Goal: Task Accomplishment & Management: Manage account settings

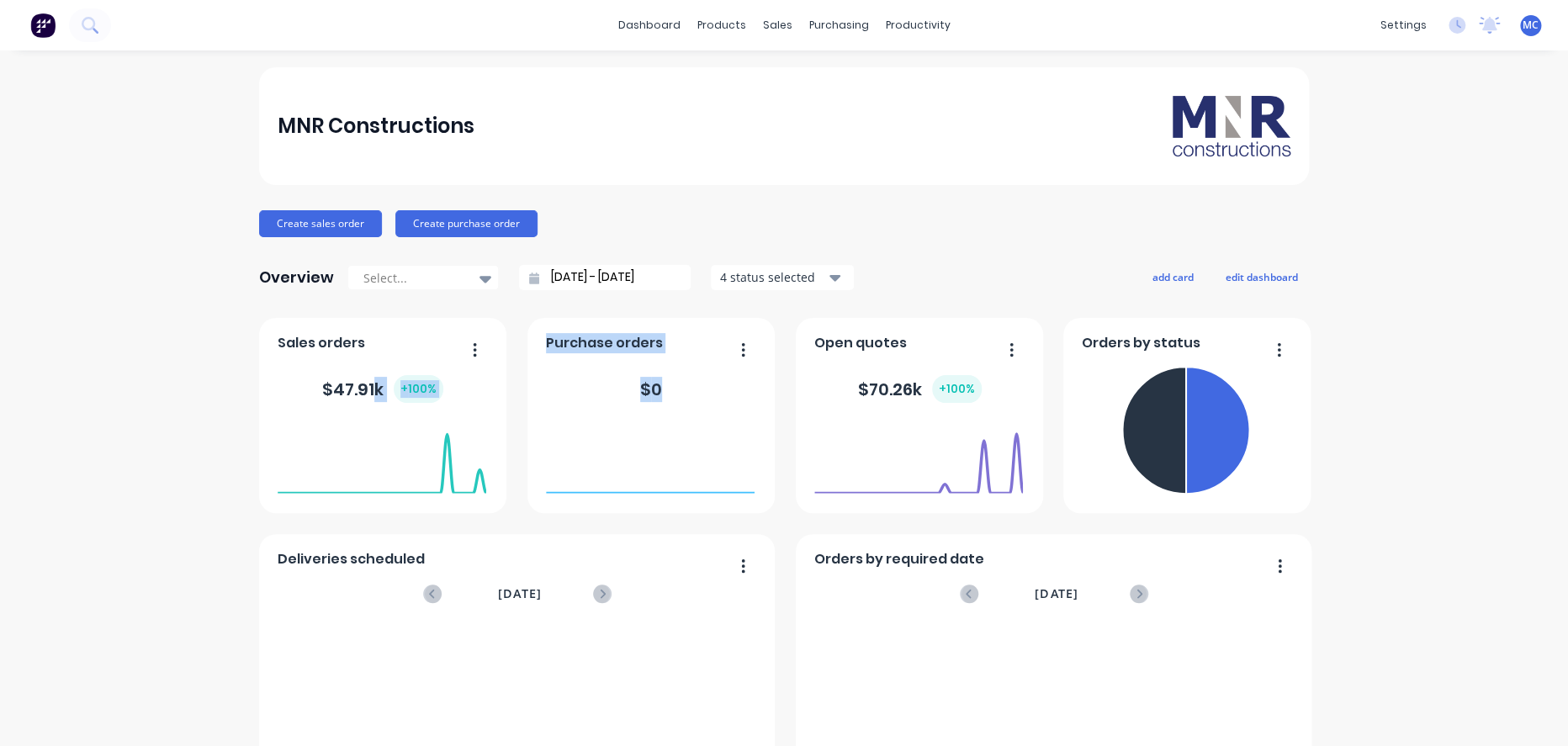
drag, startPoint x: 667, startPoint y: 381, endPoint x: 500, endPoint y: 351, distance: 169.7
click at [416, 376] on div "Deliveries scheduled [DATE] No data available Orders by status Orders by requir…" at bounding box center [784, 631] width 1050 height 627
click at [1239, 274] on button "edit dashboard" at bounding box center [1262, 277] width 95 height 22
click at [936, 235] on div "Create sales order Create purchase order" at bounding box center [784, 224] width 1050 height 27
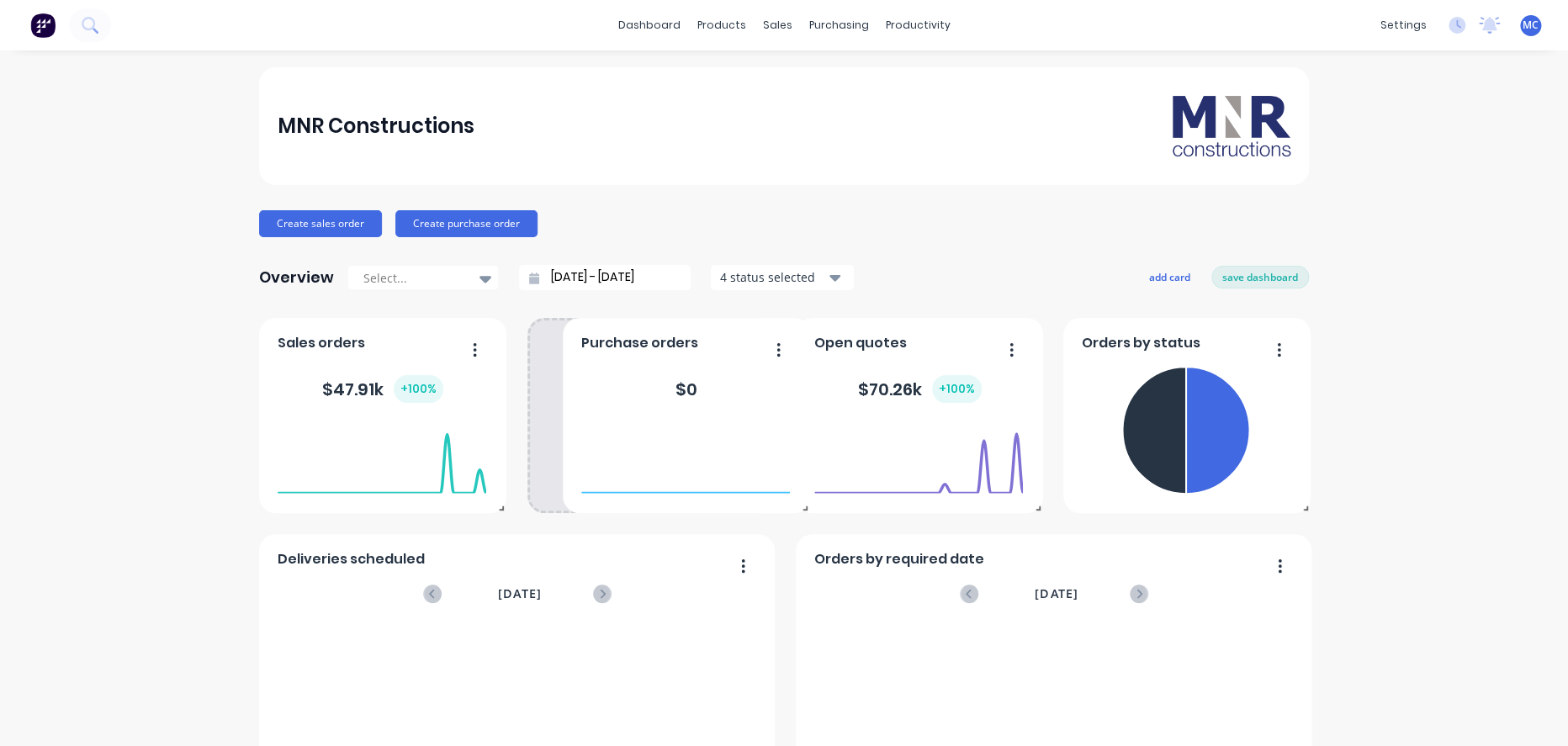
drag, startPoint x: 732, startPoint y: 356, endPoint x: 709, endPoint y: 350, distance: 23.8
click at [709, 350] on div "Purchase orders $ 0" at bounding box center [686, 415] width 247 height 195
click at [1354, 372] on div "MNR Constructions Create sales order Create purchase order Overview Select... […" at bounding box center [784, 506] width 1568 height 878
click at [1268, 288] on button "save dashboard" at bounding box center [1261, 277] width 98 height 22
click at [1522, 31] on span "MC" at bounding box center [1530, 25] width 16 height 15
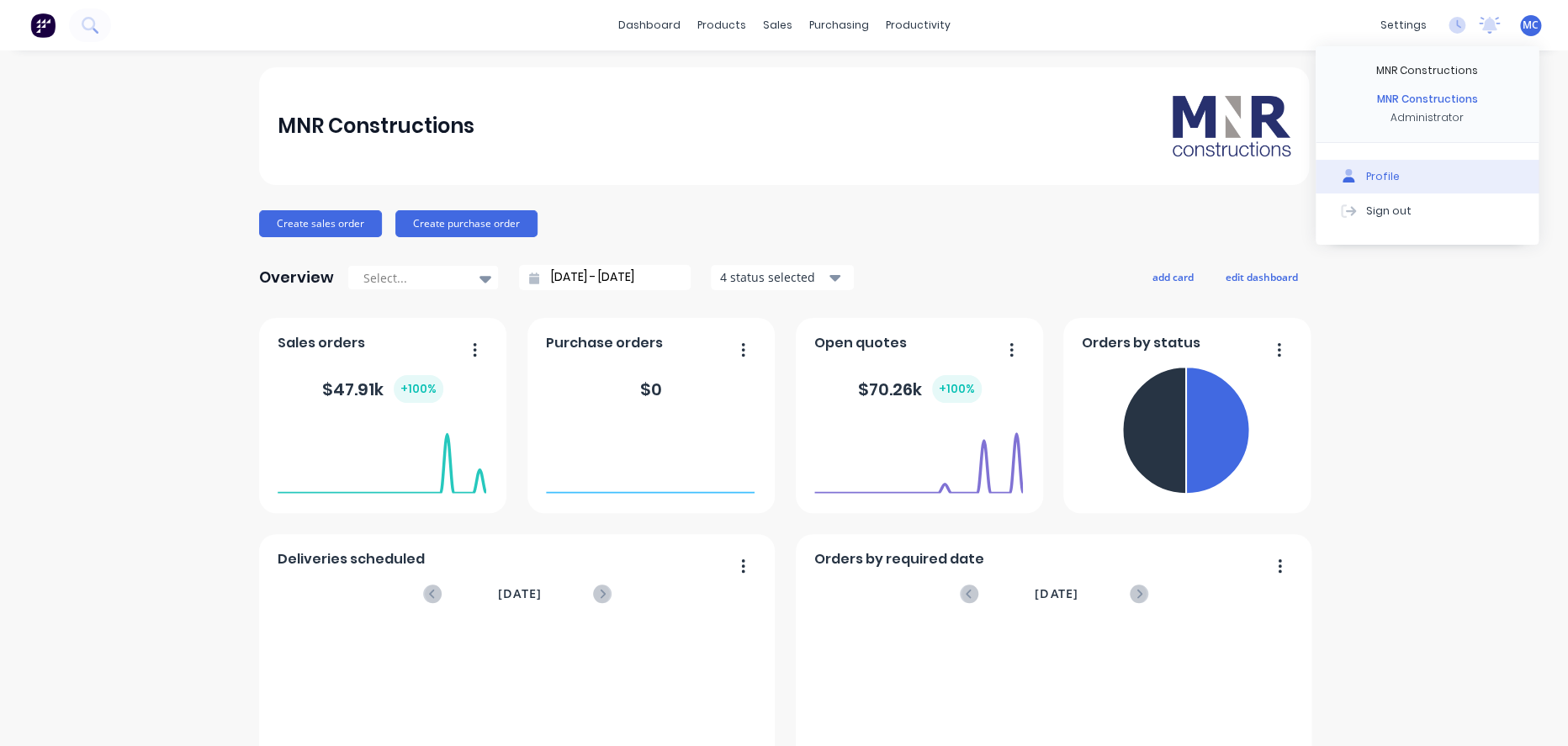
click at [1366, 184] on div "Profile" at bounding box center [1383, 176] width 34 height 15
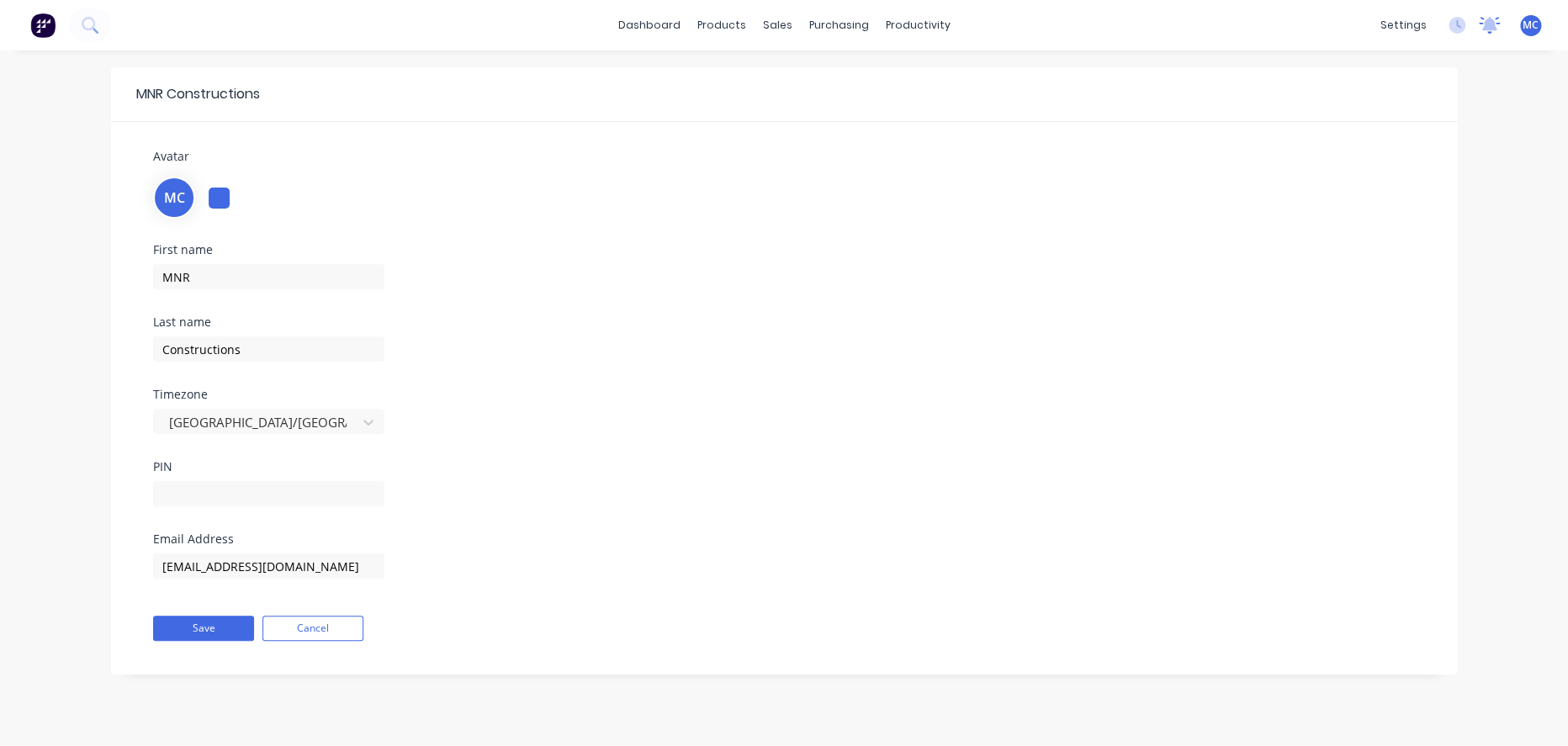
click at [1485, 24] on icon at bounding box center [1490, 24] width 15 height 14
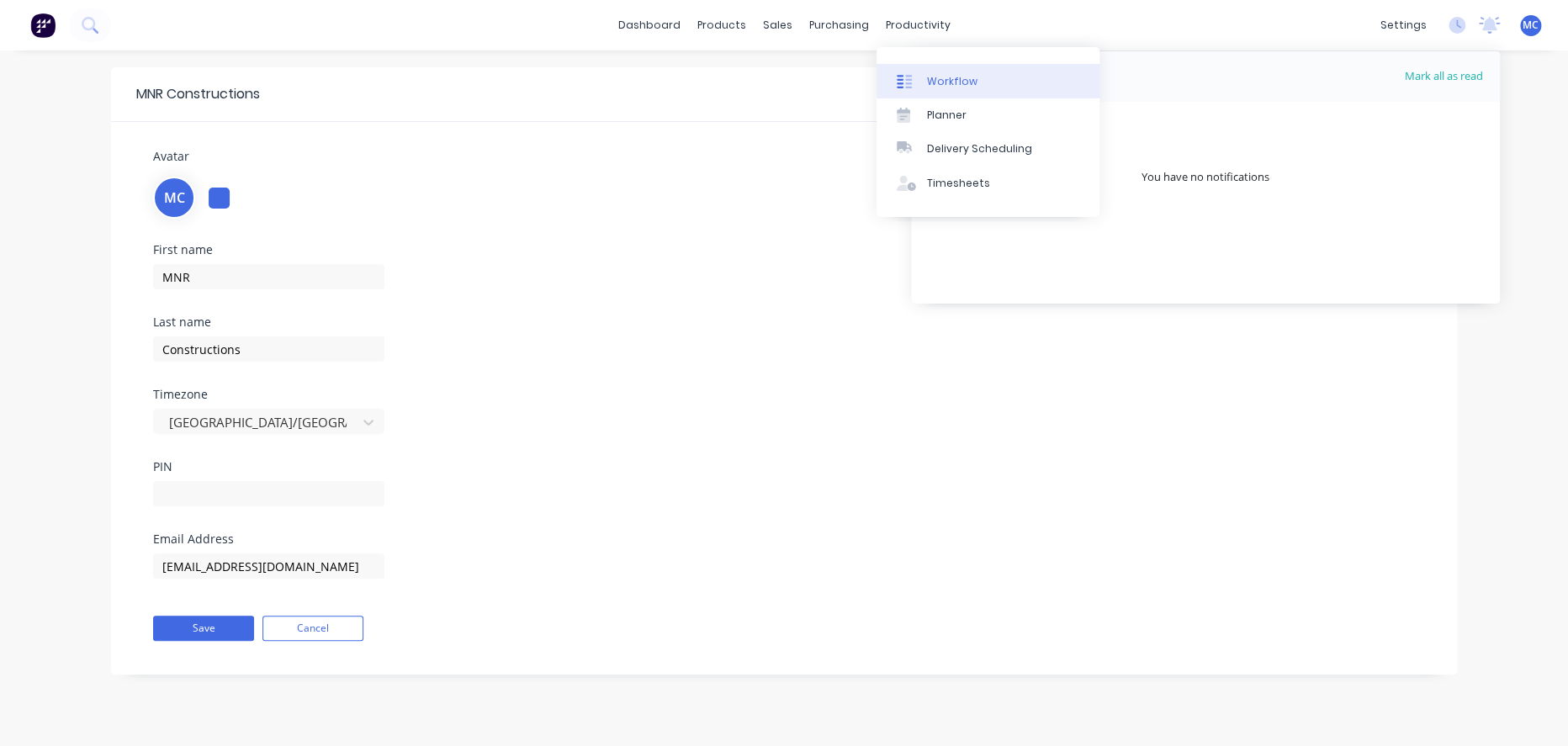
click at [936, 85] on div "Workflow" at bounding box center [952, 82] width 51 height 15
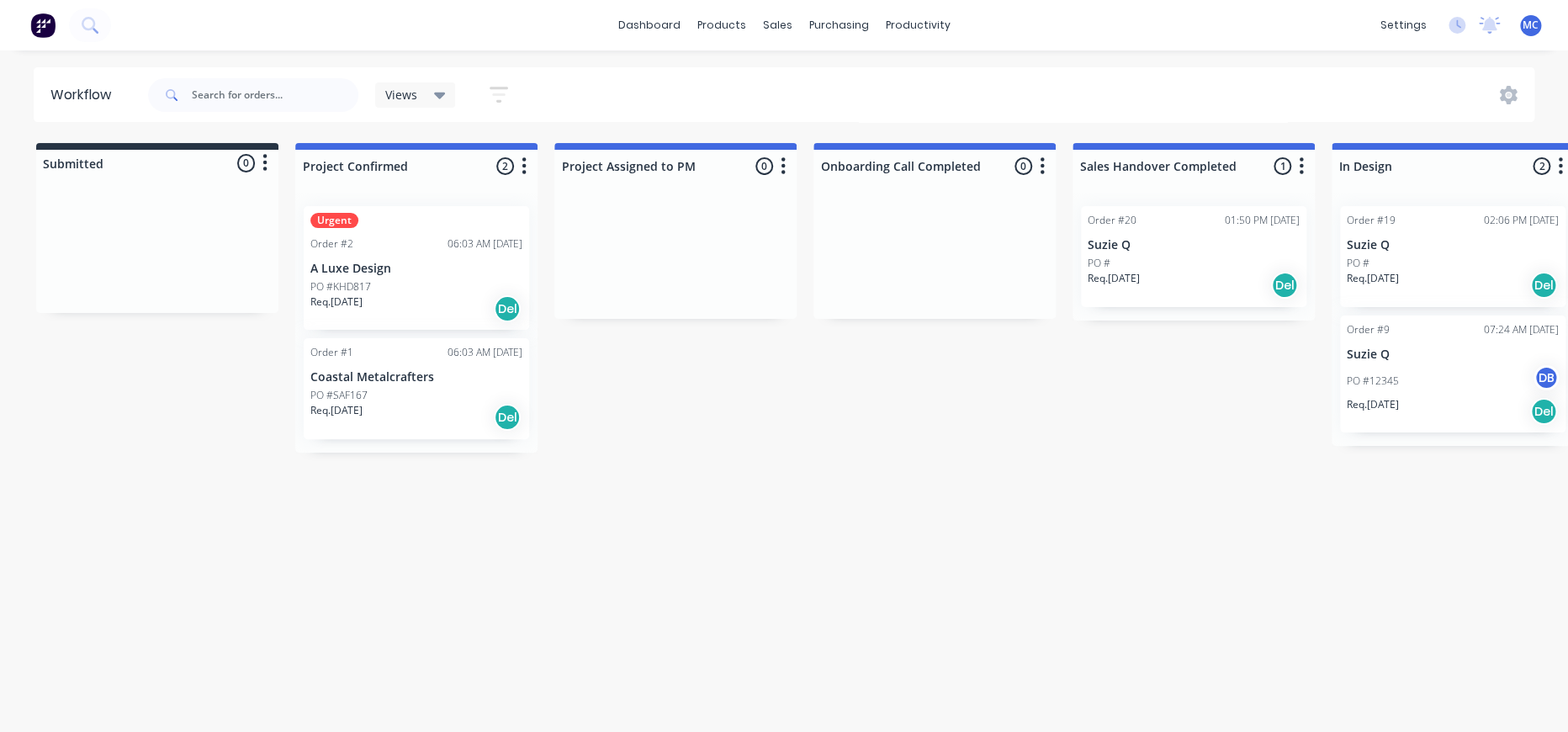
click at [268, 157] on icon "button" at bounding box center [265, 162] width 5 height 21
click at [218, 241] on button "Summaries" at bounding box center [193, 229] width 168 height 28
click at [290, 502] on div "Workflow Views Save new view None (Default) edit Show/Hide statuses Show line i…" at bounding box center [784, 382] width 1568 height 631
click at [534, 166] on button "button" at bounding box center [524, 166] width 20 height 20
click at [503, 240] on button "Notifications" at bounding box center [451, 231] width 168 height 28
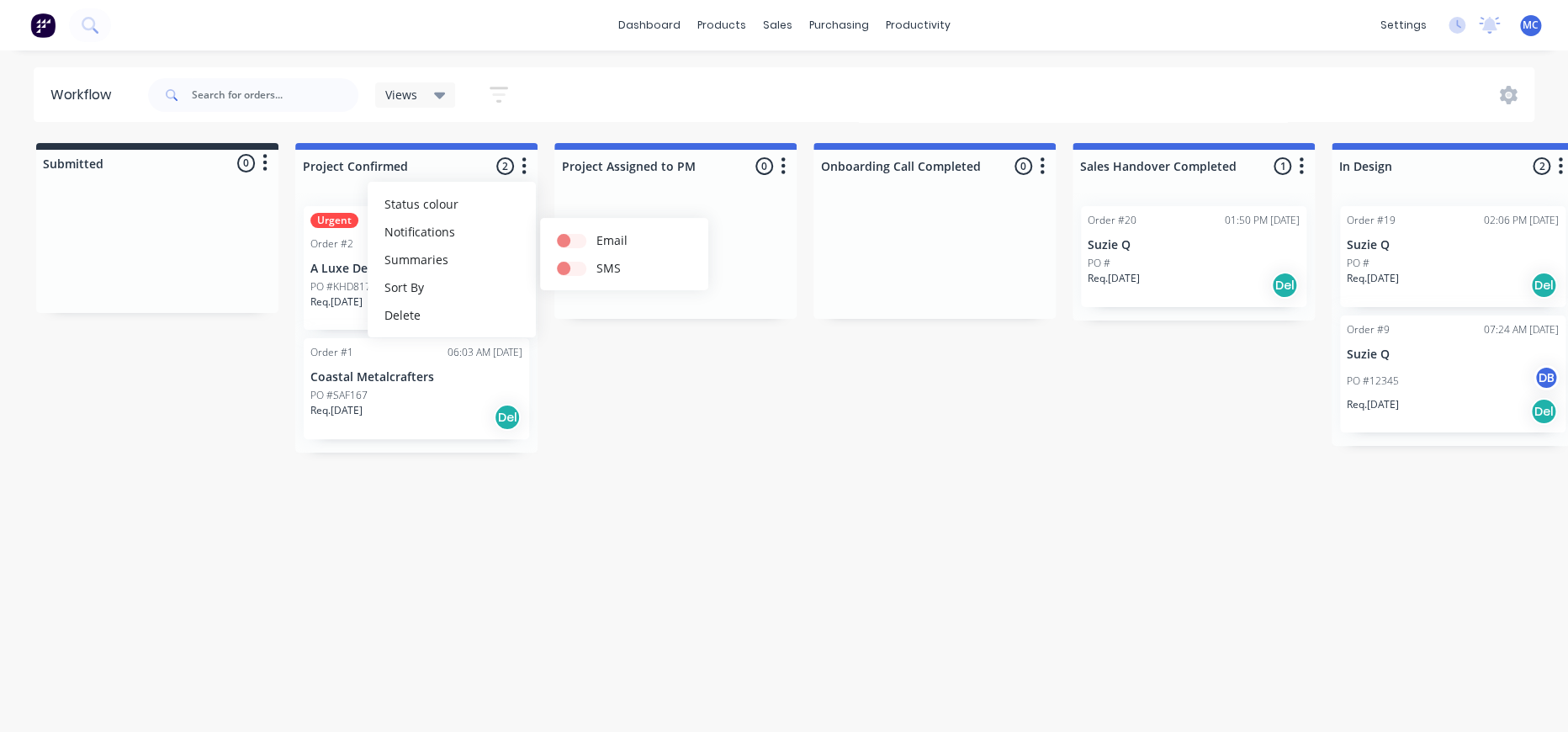
click at [268, 160] on icon "button" at bounding box center [265, 162] width 5 height 21
click at [786, 157] on icon "button" at bounding box center [784, 165] width 5 height 21
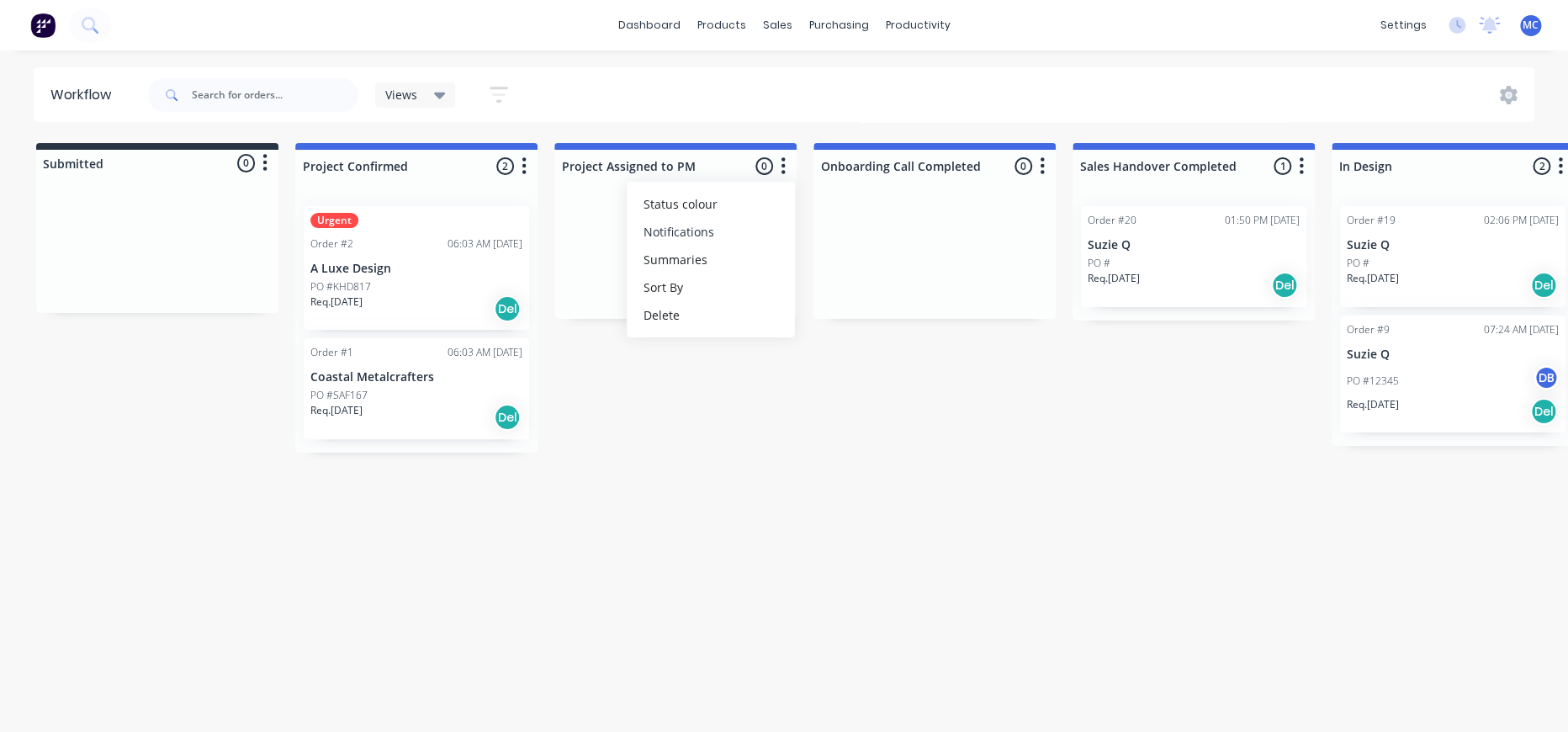
click at [782, 231] on button "Notifications" at bounding box center [710, 231] width 168 height 28
click at [1503, 101] on icon at bounding box center [1509, 95] width 18 height 19
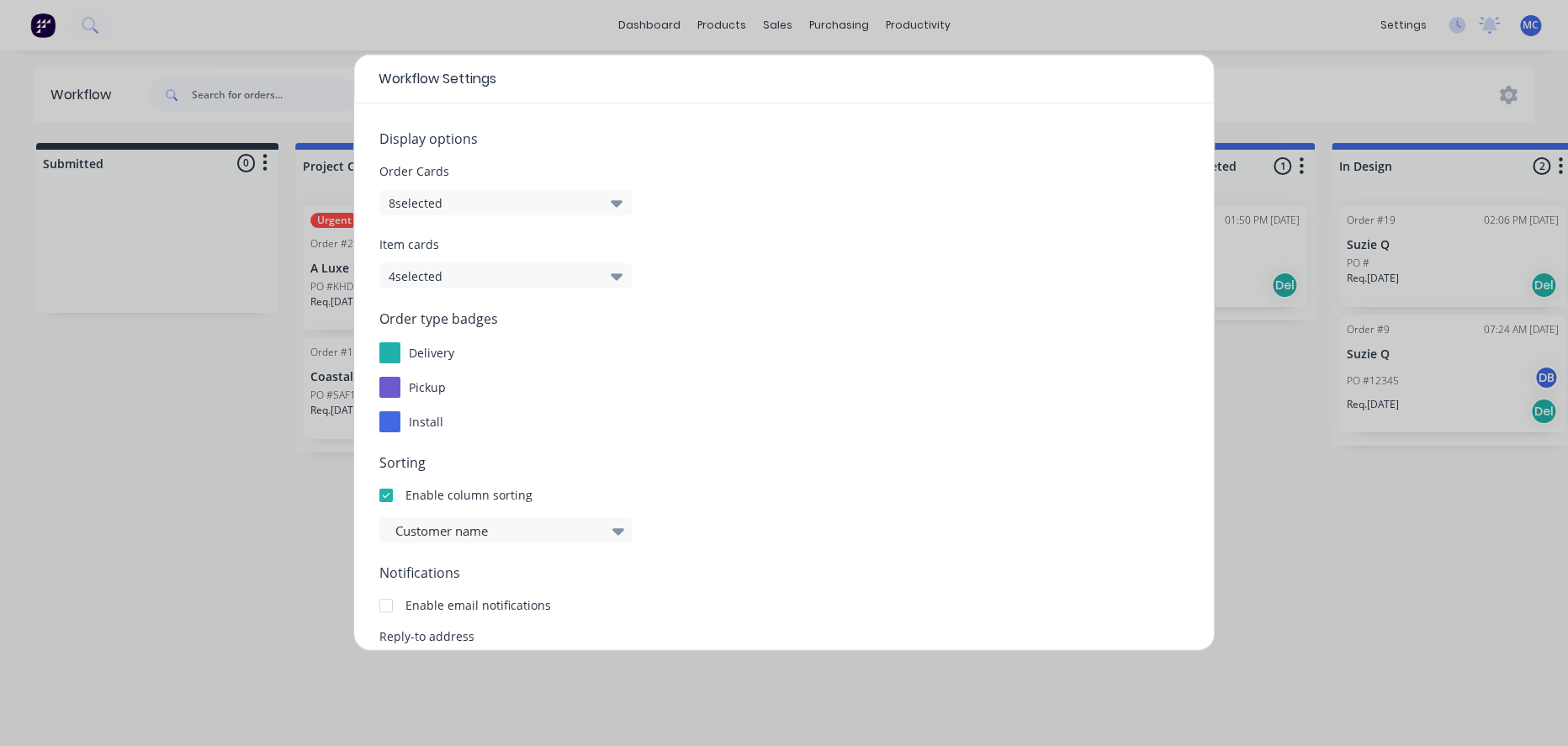
click at [1412, 558] on div "Workflow Settings Display options Order Cards 8 selected Item cards 4 selected …" at bounding box center [784, 373] width 1568 height 746
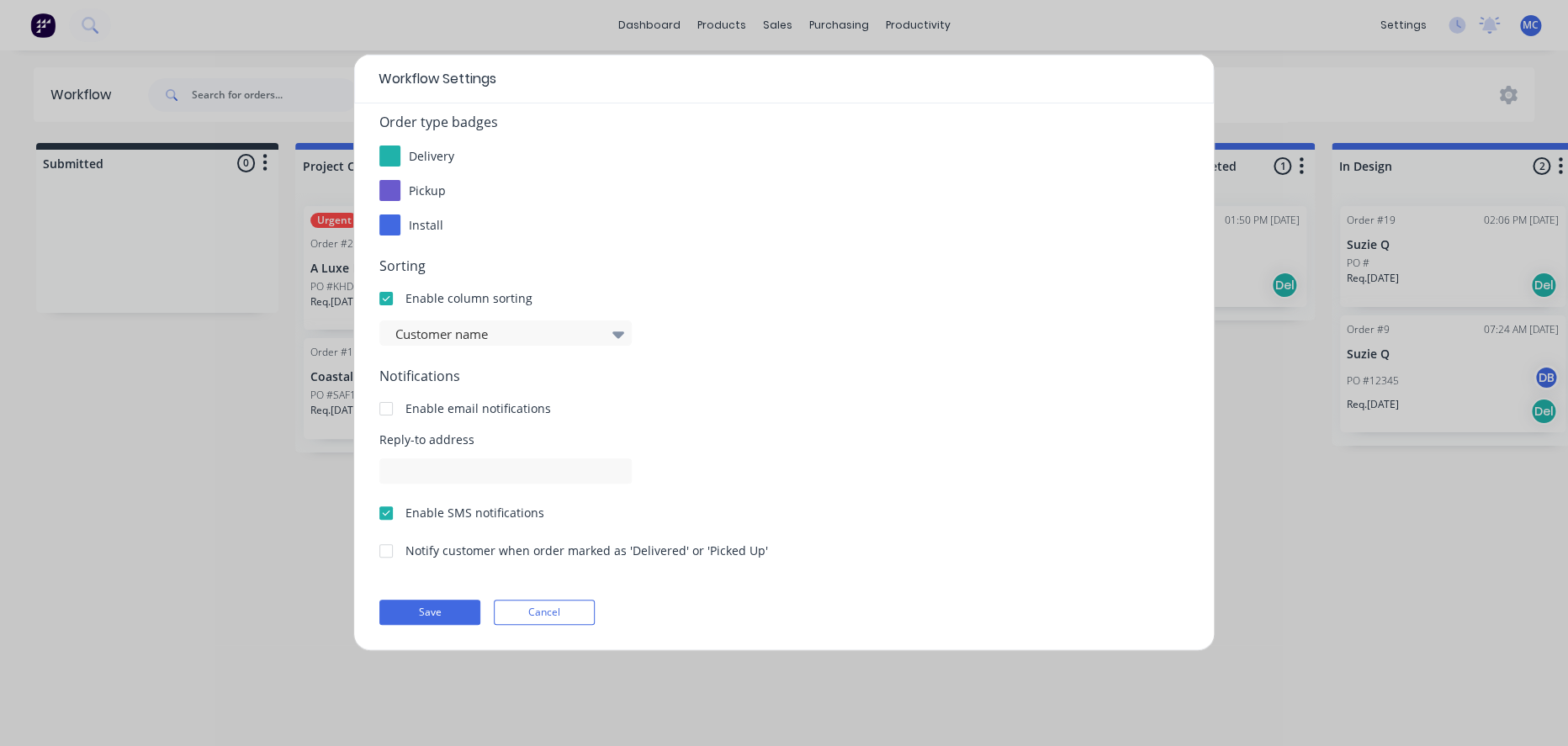
scroll to position [227, 0]
click at [543, 614] on button "Cancel" at bounding box center [545, 612] width 101 height 25
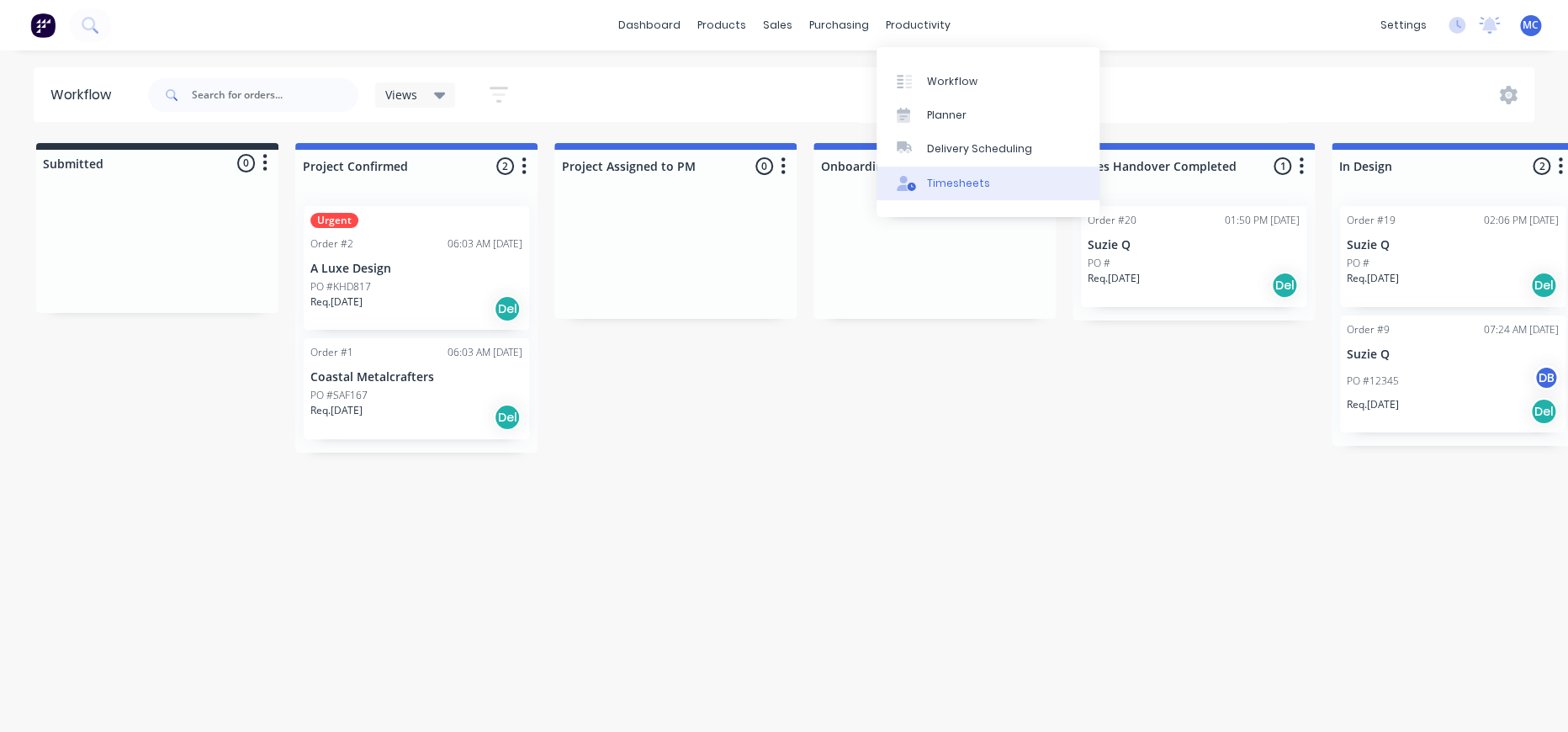
click at [926, 183] on link "Timesheets" at bounding box center [988, 183] width 223 height 34
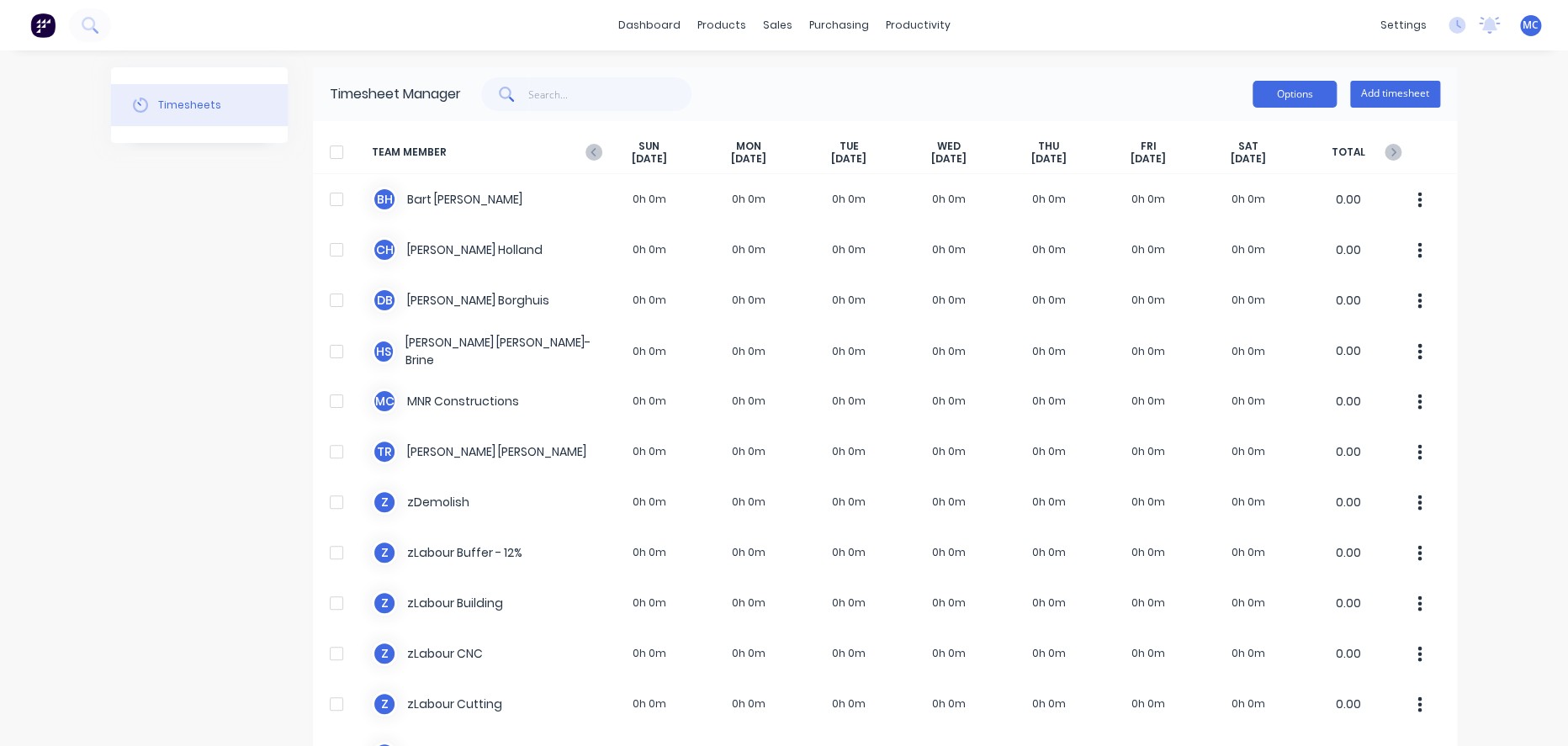
click at [1293, 92] on button "Options" at bounding box center [1295, 95] width 84 height 27
click at [334, 158] on div at bounding box center [337, 152] width 34 height 34
click at [1253, 100] on button "Options" at bounding box center [1295, 95] width 84 height 27
click at [975, 82] on div "Options Add timesheet" at bounding box center [951, 95] width 979 height 34
click at [590, 153] on icon at bounding box center [593, 152] width 5 height 8
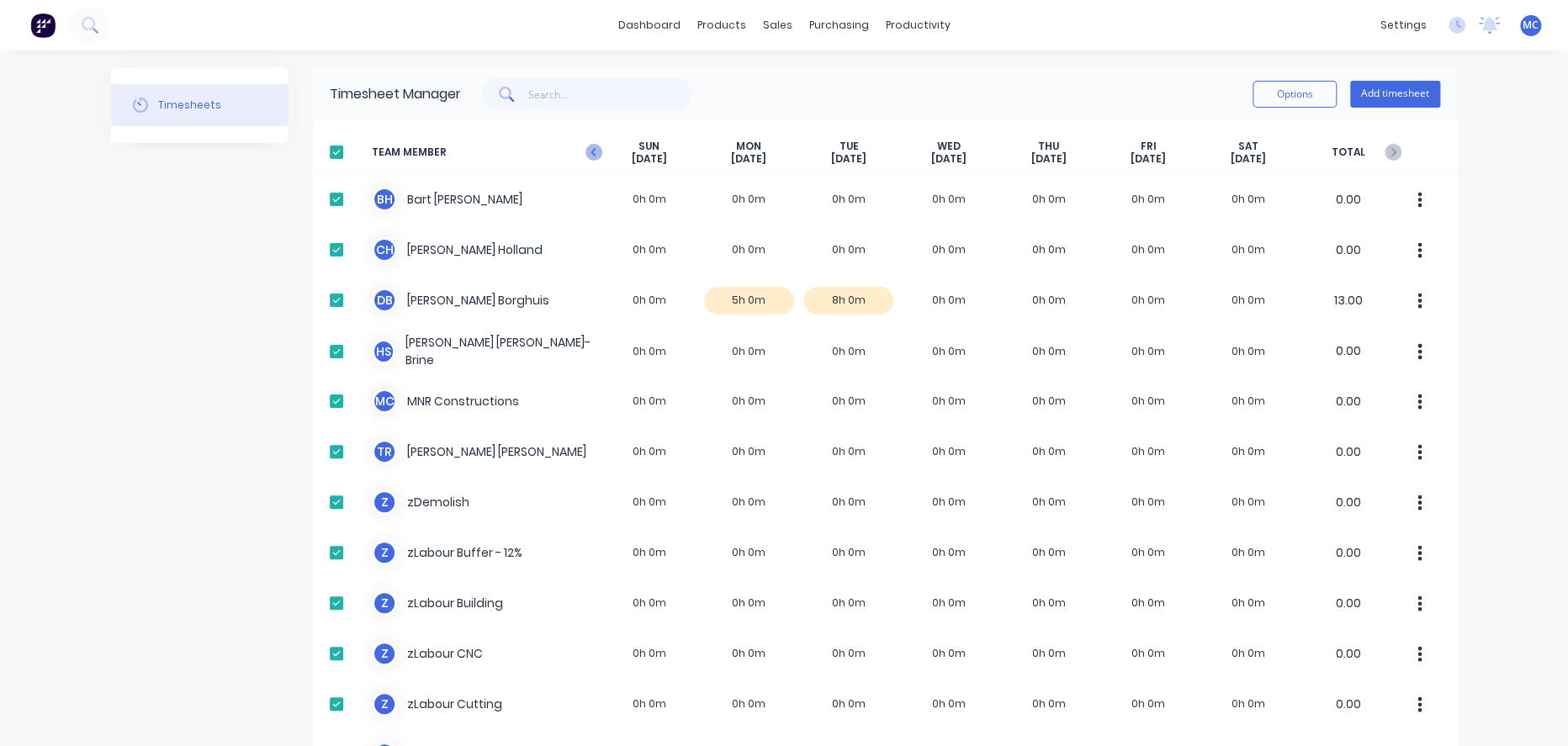
click at [590, 154] on icon at bounding box center [594, 152] width 17 height 17
click at [1253, 92] on button "Options" at bounding box center [1295, 95] width 84 height 27
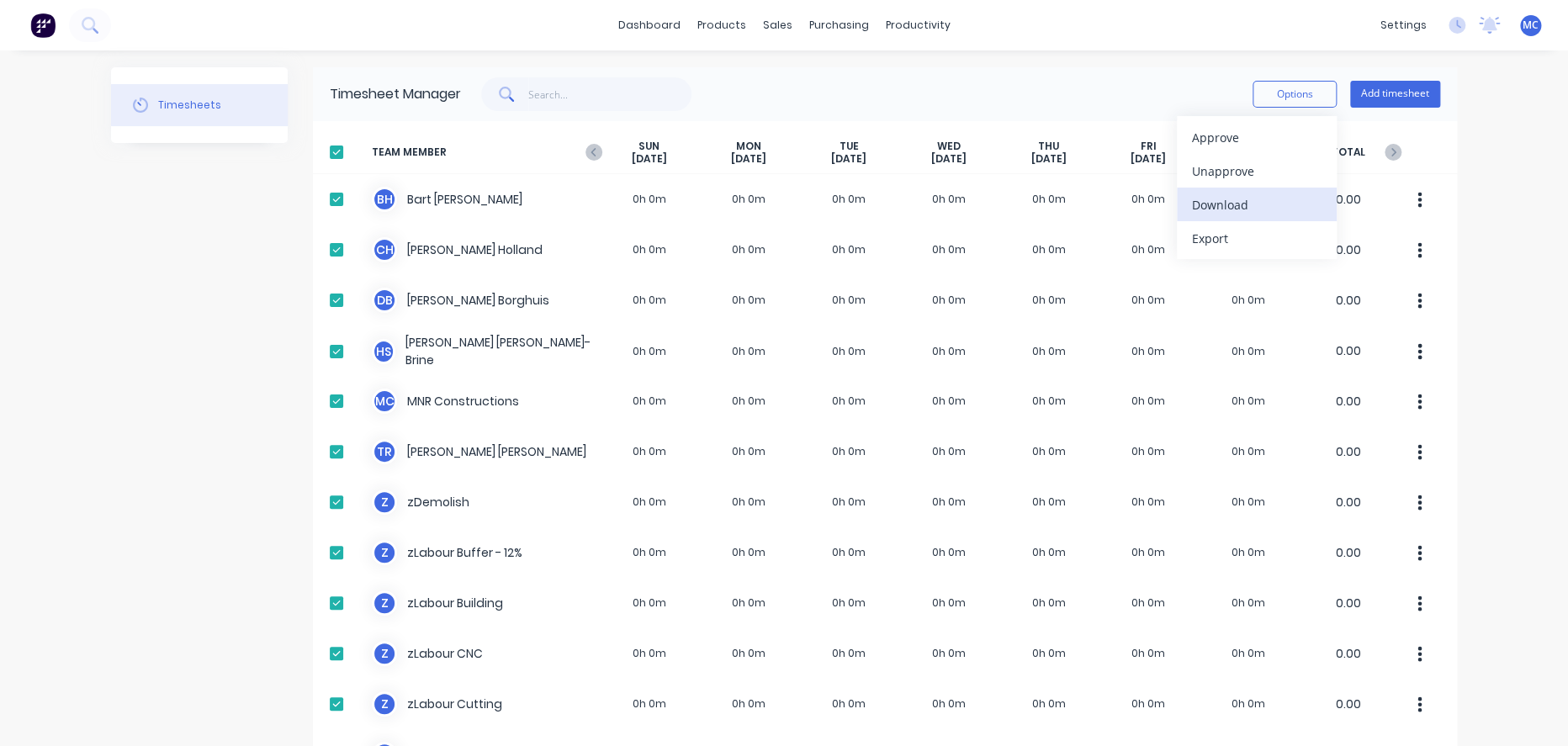
click at [1192, 206] on div "Download" at bounding box center [1256, 204] width 129 height 24
click at [330, 153] on div at bounding box center [337, 152] width 34 height 34
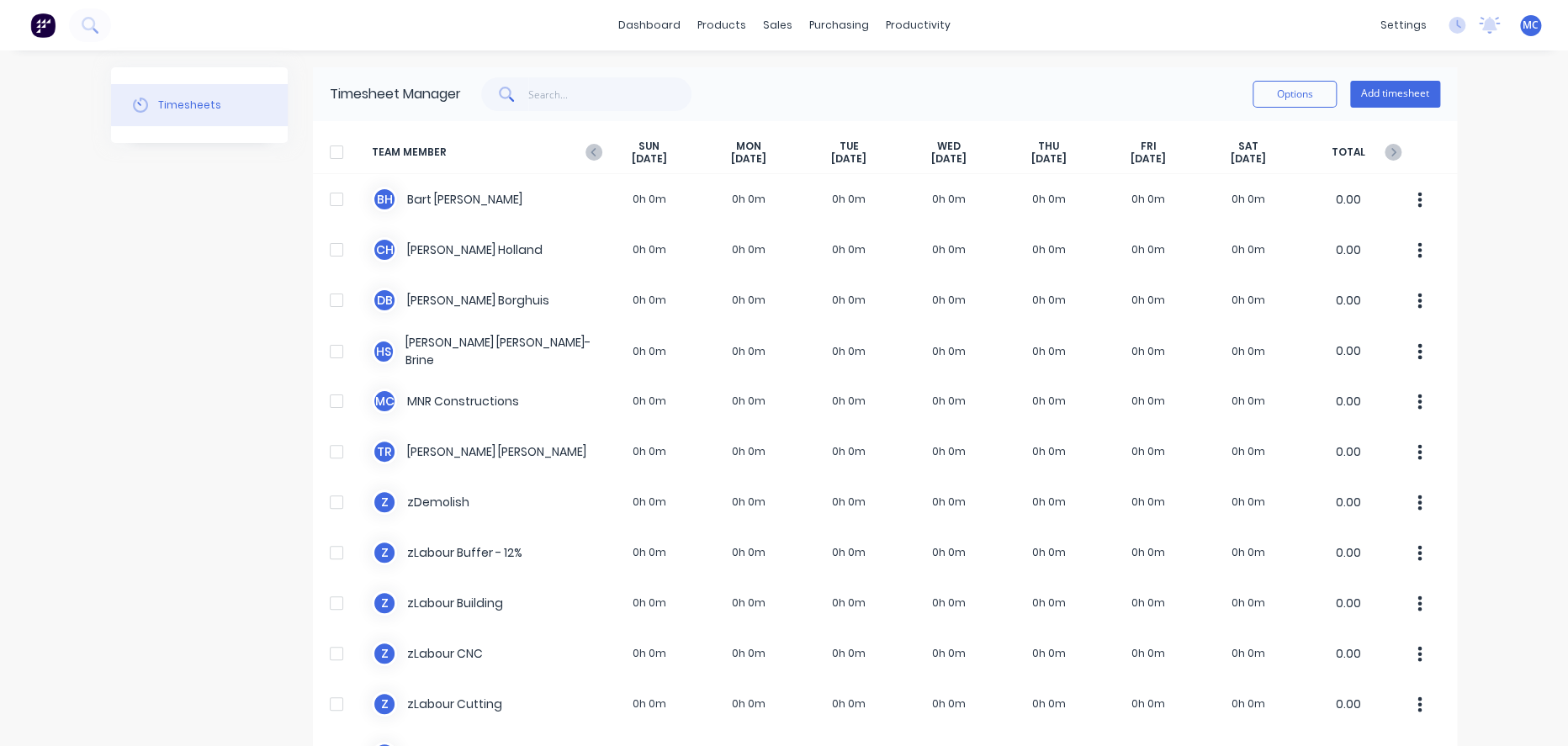
drag, startPoint x: 1311, startPoint y: 109, endPoint x: 1302, endPoint y: 116, distance: 11.4
click at [1302, 116] on div "Timesheet Manager Options Add timesheet" at bounding box center [885, 95] width 1144 height 54
click at [1302, 111] on div "Options Add timesheet" at bounding box center [1347, 95] width 187 height 34
click at [1299, 101] on button "Options" at bounding box center [1295, 95] width 84 height 27
drag, startPoint x: 1451, startPoint y: 192, endPoint x: 1437, endPoint y: 166, distance: 29.5
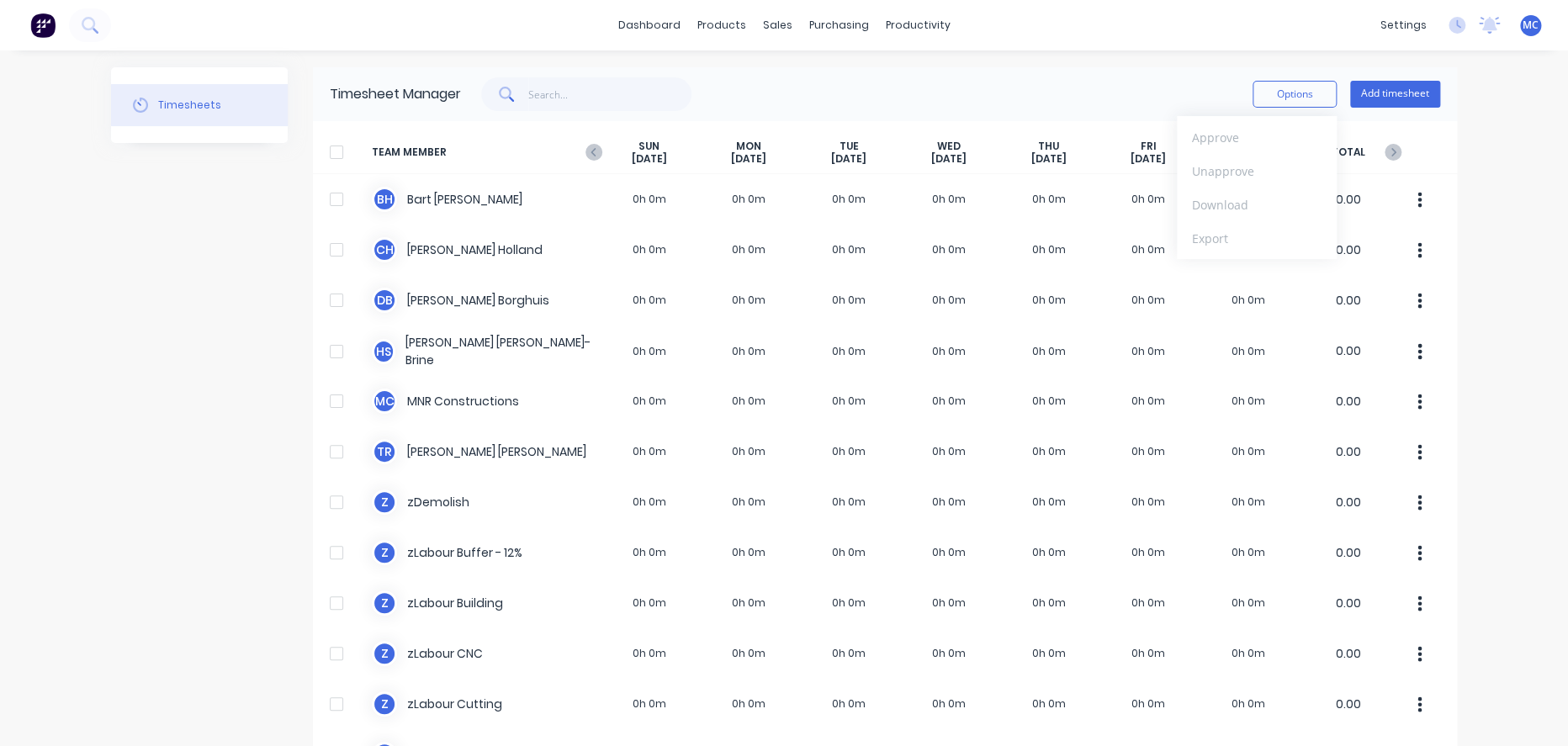
click at [1453, 193] on div "dashboard products sales purchasing productivity dashboard products Product Cat…" at bounding box center [784, 373] width 1568 height 746
